Goal: Navigation & Orientation: Find specific page/section

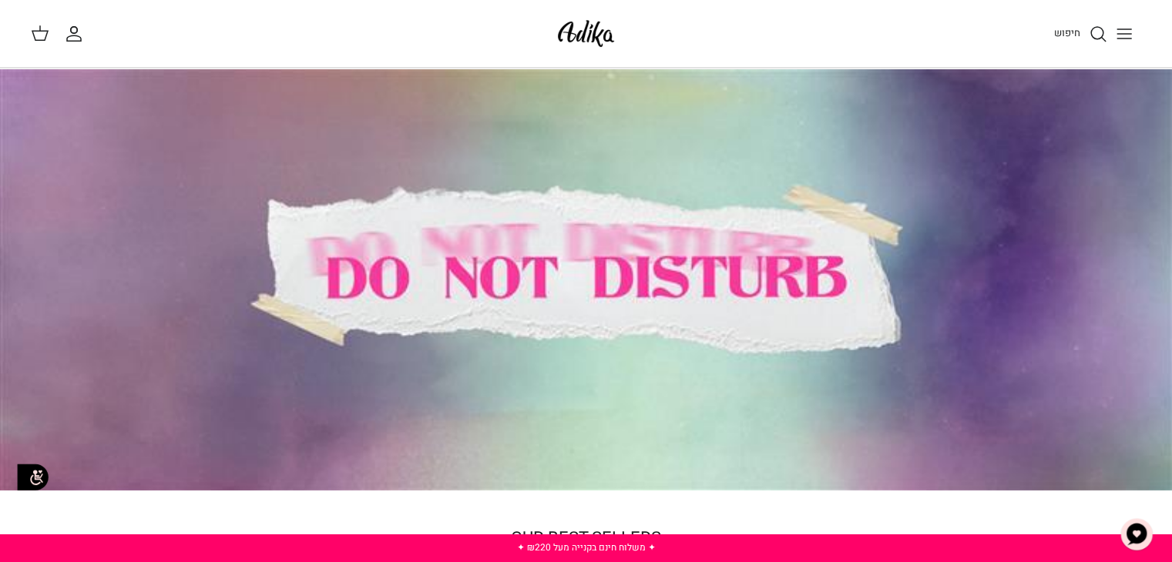
click at [1112, 28] on button "Toggle menu" at bounding box center [1124, 34] width 34 height 34
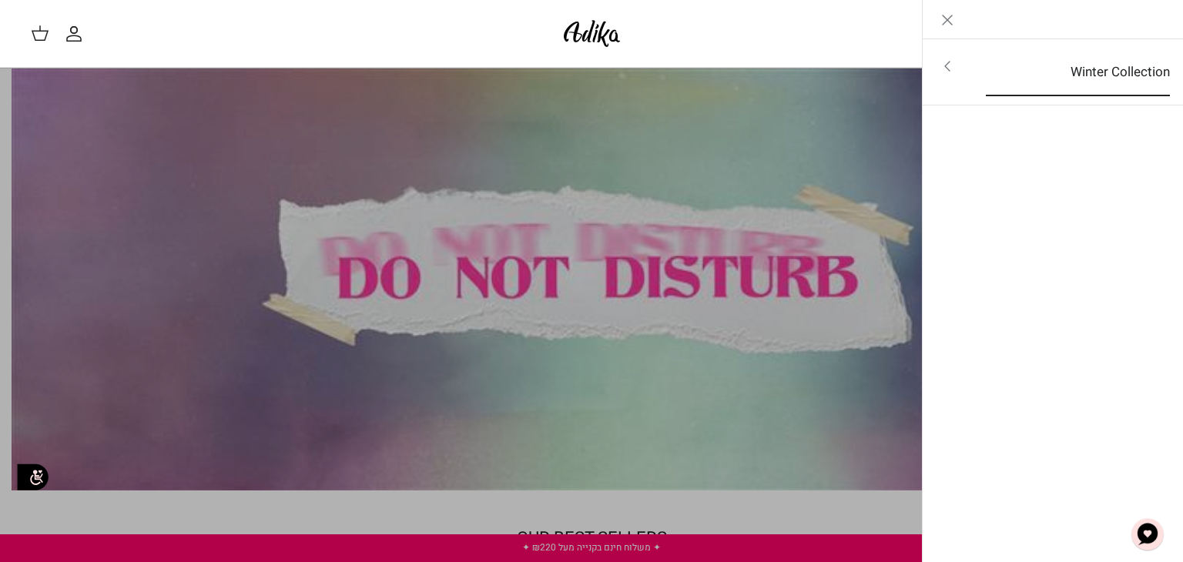
click at [1112, 59] on link "Winter Collection" at bounding box center [1078, 73] width 212 height 48
click at [1118, 72] on link "לכל הפריטים" at bounding box center [1054, 68] width 246 height 39
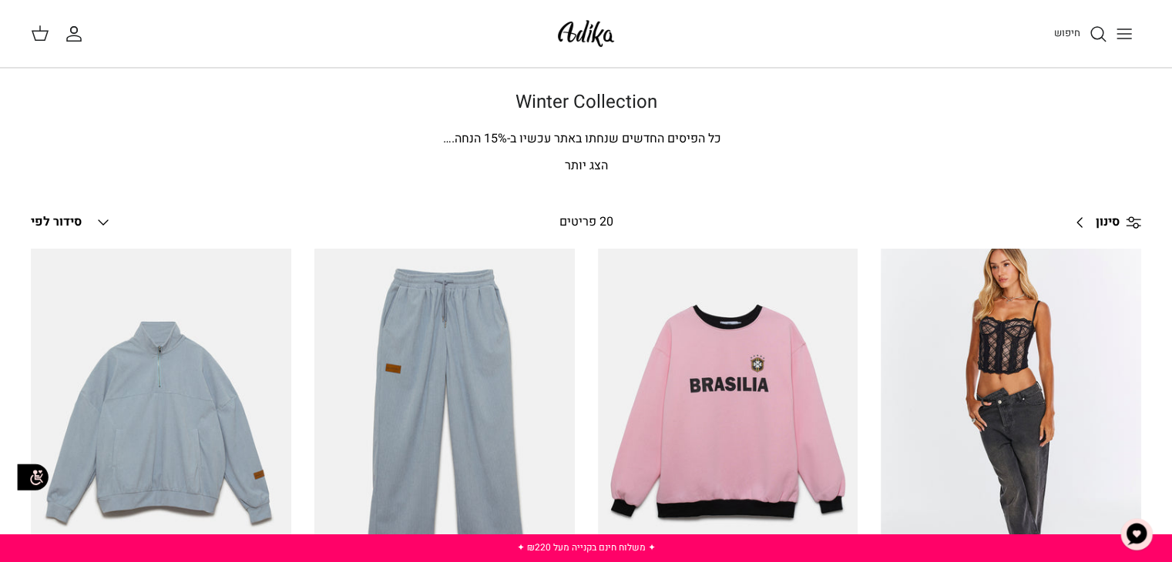
click at [579, 161] on p "הצג יותר" at bounding box center [586, 166] width 1078 height 20
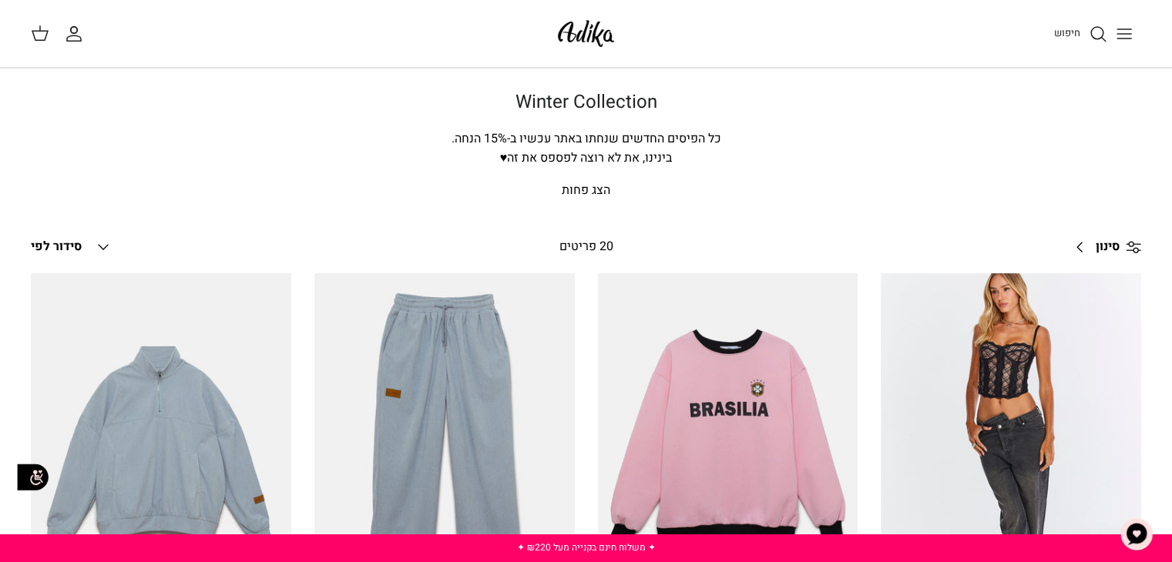
click at [582, 33] on img at bounding box center [585, 33] width 65 height 36
